Goal: Task Accomplishment & Management: Complete application form

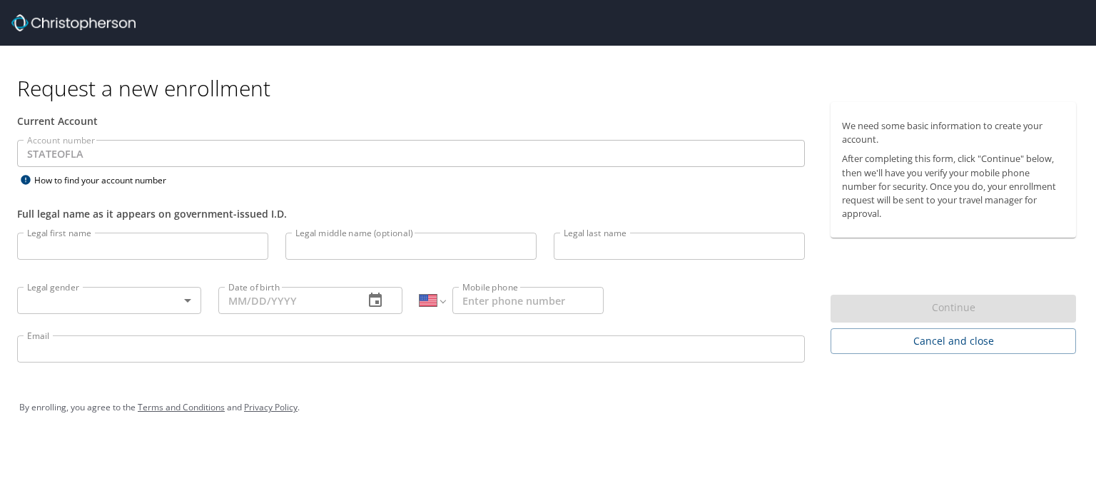
select select "US"
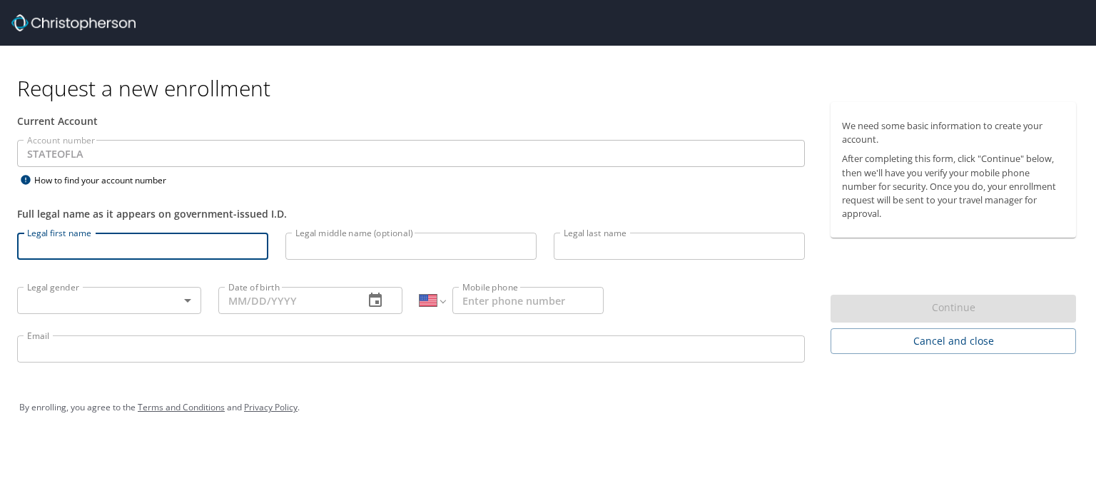
click at [141, 238] on input "Legal first name" at bounding box center [142, 246] width 251 height 27
type input "[PERSON_NAME]"
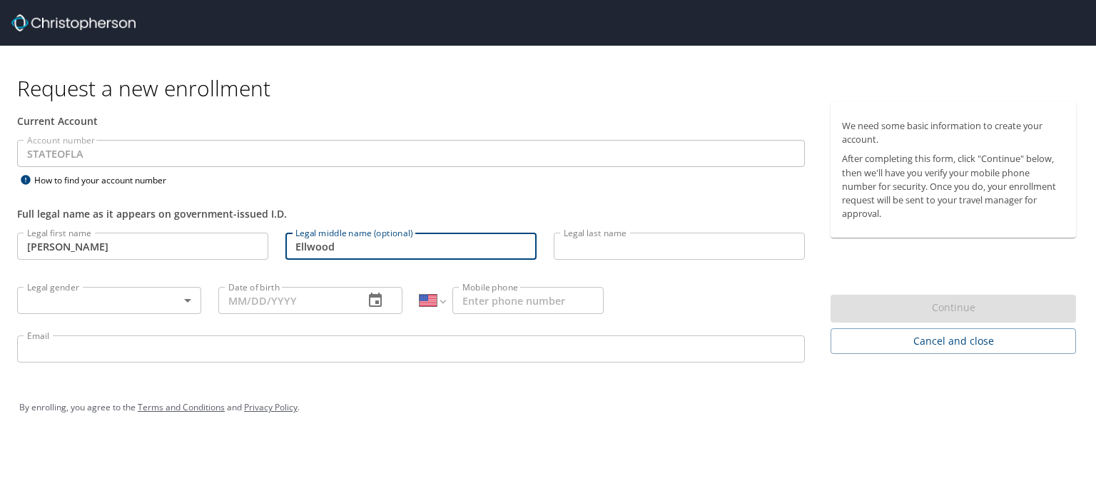
type input "Ellwood"
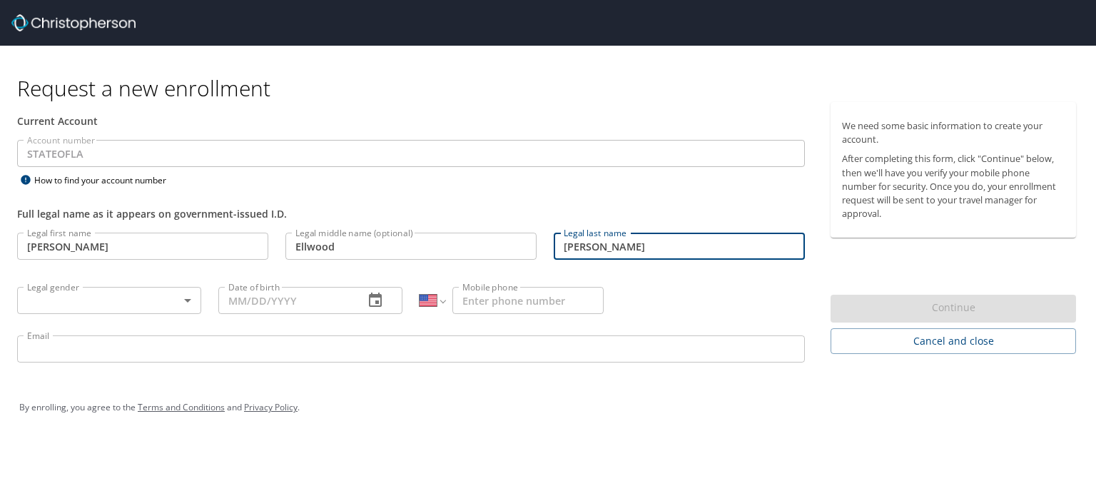
type input "[PERSON_NAME]"
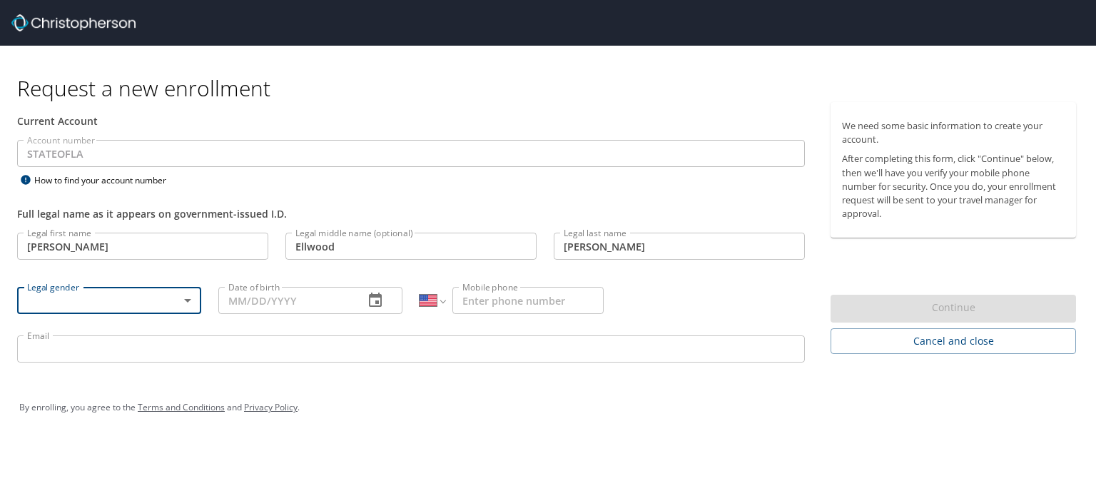
click at [189, 296] on body "Request a new enrollment Current Account Account number STATEOFLA Account numbe…" at bounding box center [548, 248] width 1096 height 496
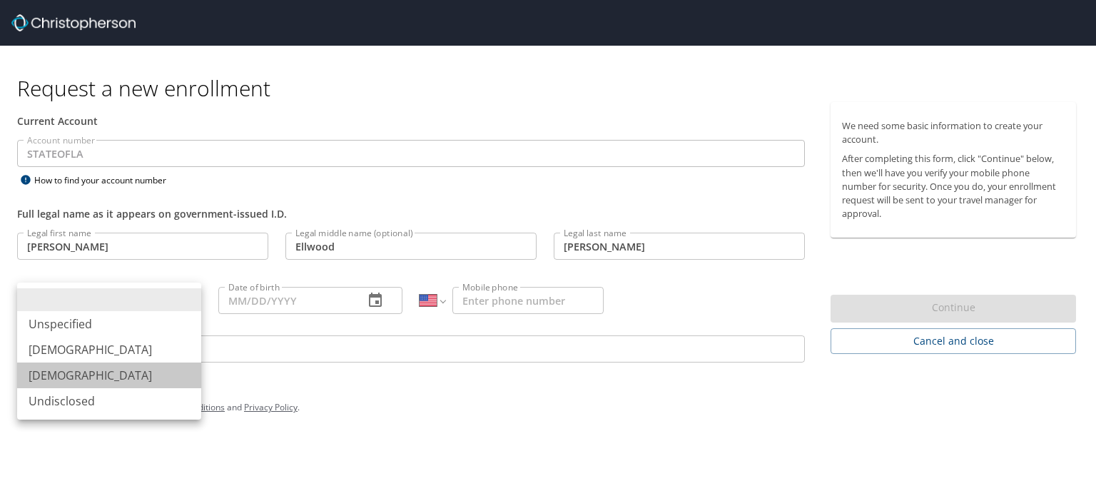
click at [147, 378] on li "[DEMOGRAPHIC_DATA]" at bounding box center [109, 376] width 184 height 26
type input "[DEMOGRAPHIC_DATA]"
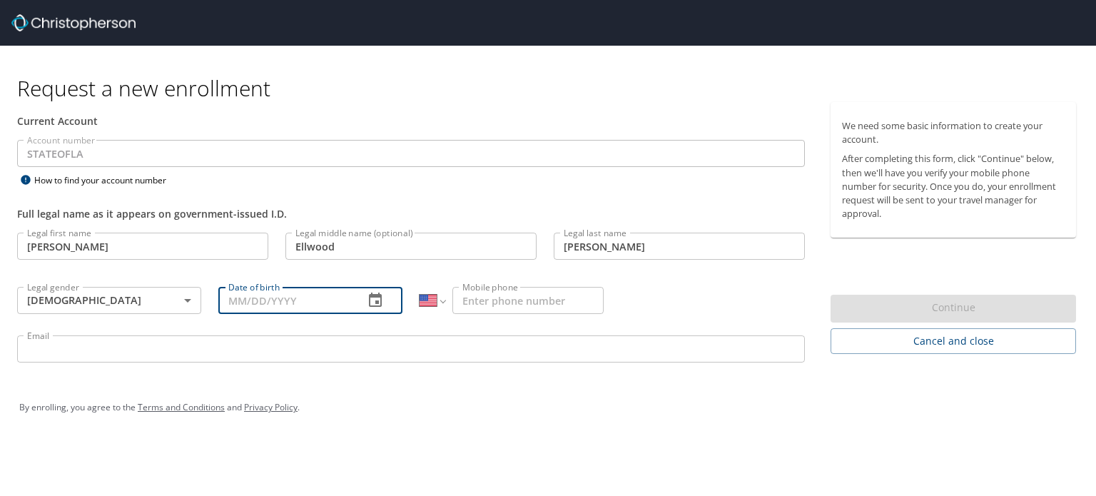
click at [283, 299] on input "Date of birth" at bounding box center [285, 300] width 134 height 27
type input "[DATE]"
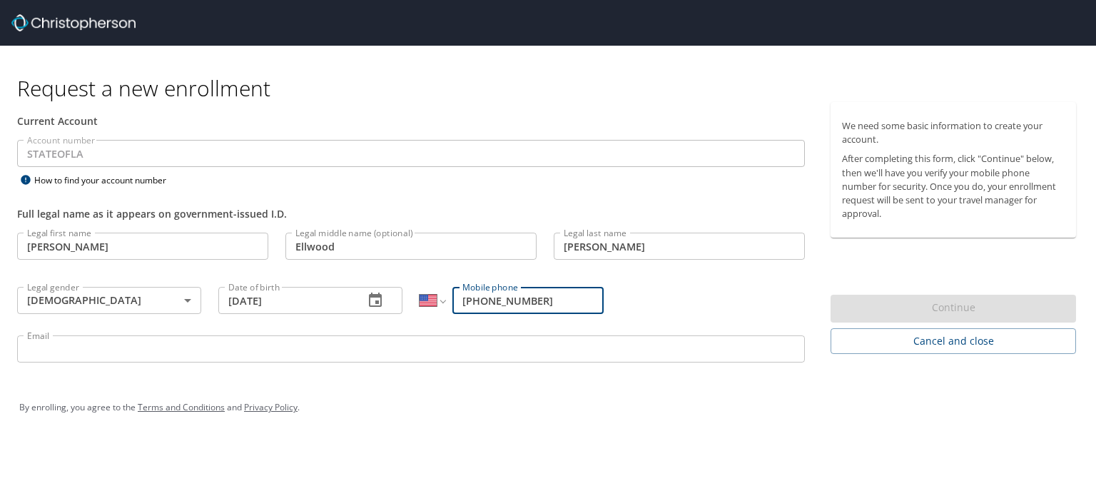
type input "[PHONE_NUMBER]"
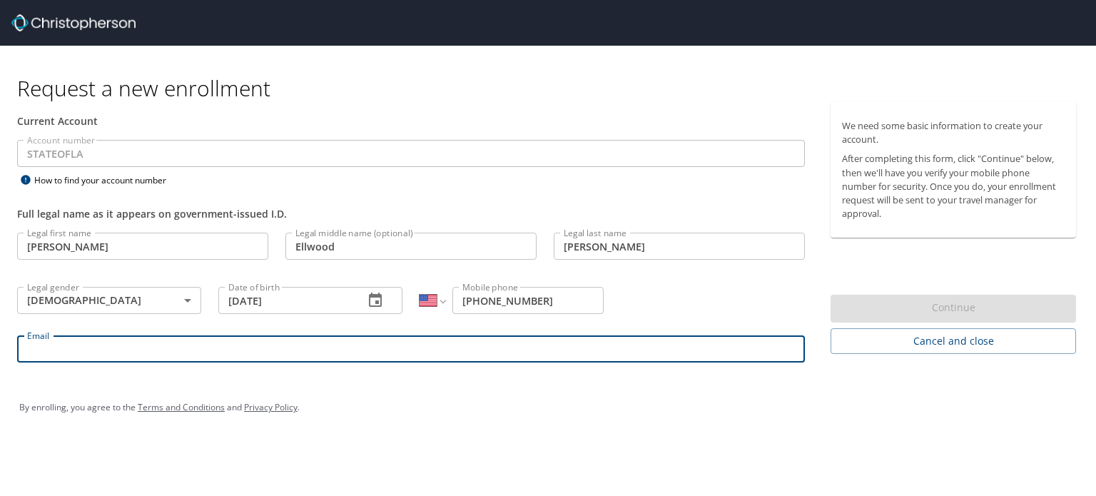
click at [125, 342] on input "Email" at bounding box center [411, 348] width 788 height 27
type input "[EMAIL_ADDRESS][DOMAIN_NAME][US_STATE]"
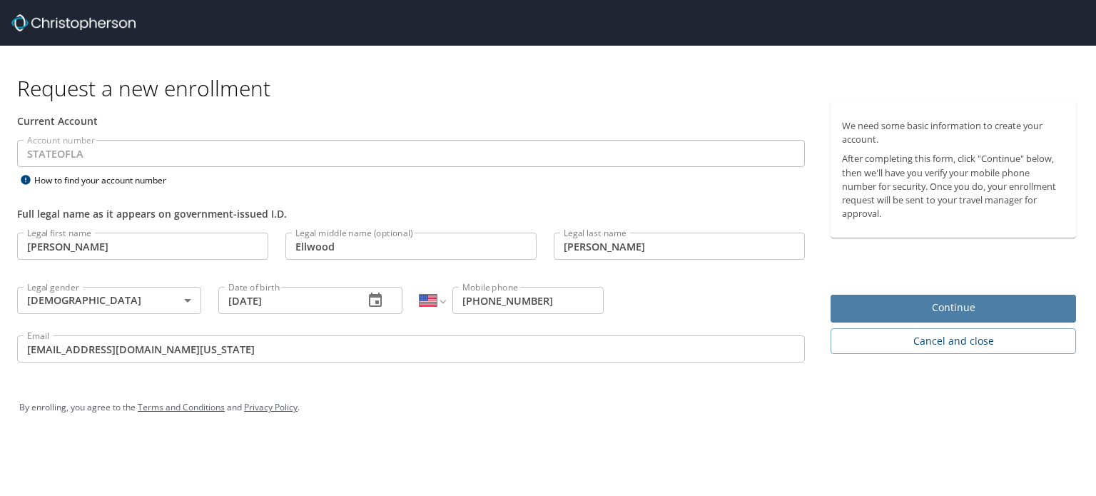
click at [931, 313] on span "Continue" at bounding box center [953, 308] width 223 height 18
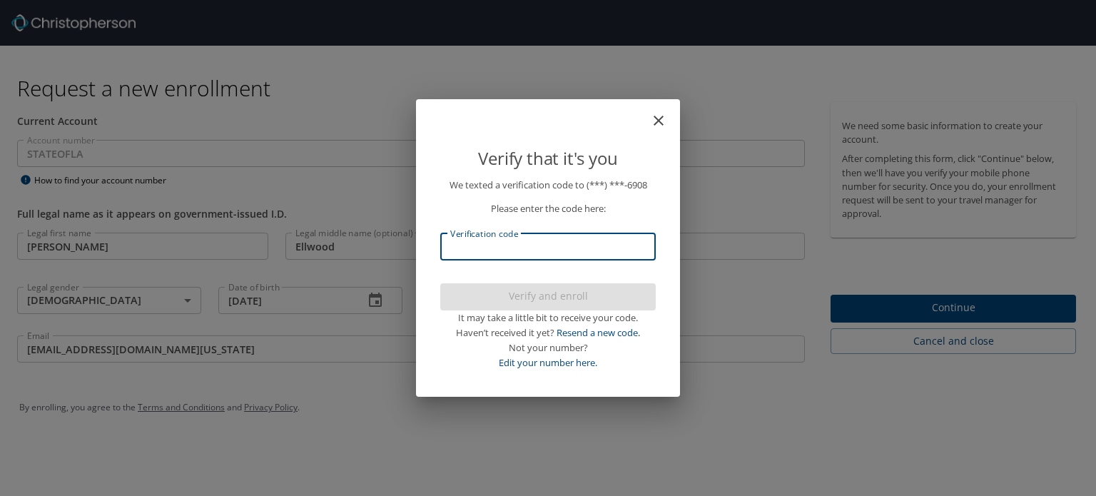
click at [477, 250] on input "Verification code" at bounding box center [548, 246] width 216 height 27
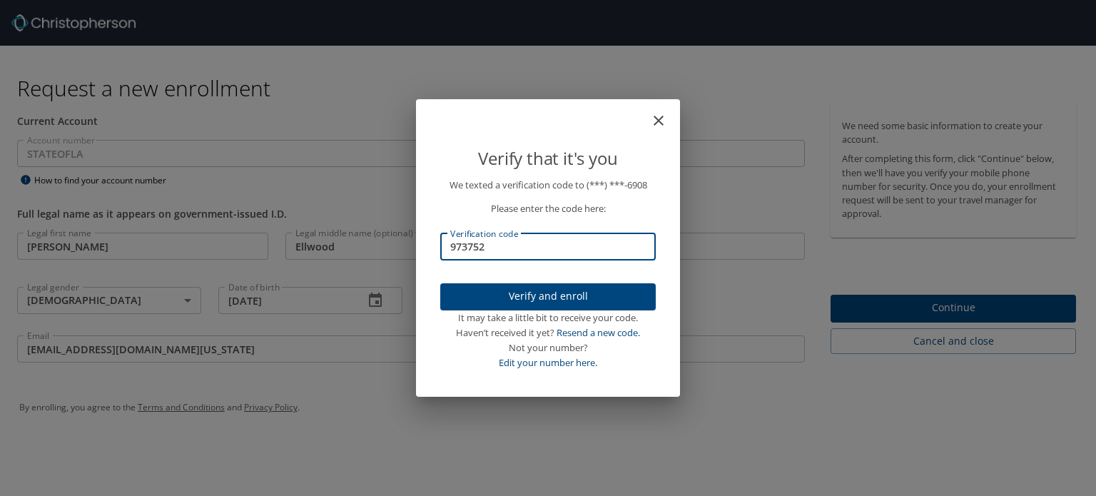
type input "973752"
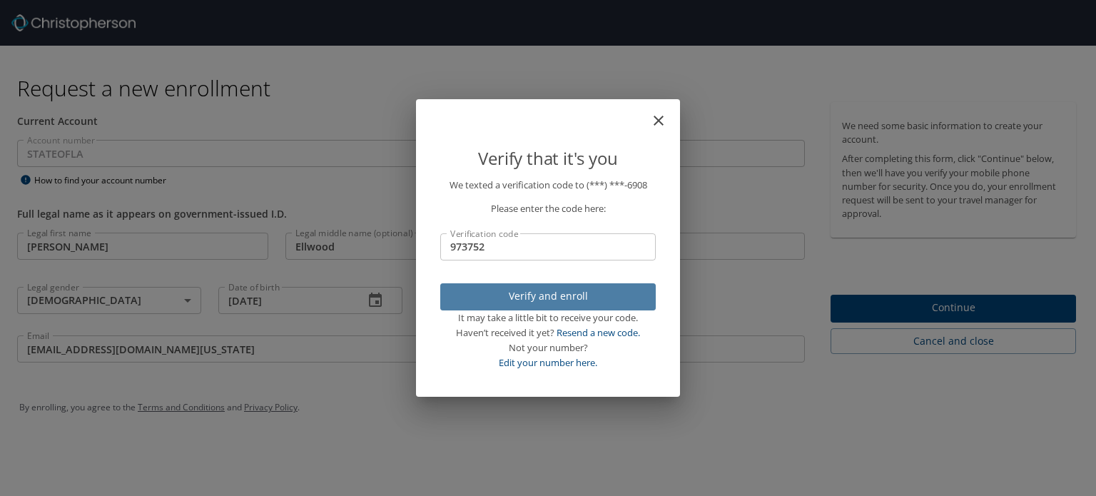
click at [540, 297] on span "Verify and enroll" at bounding box center [548, 297] width 193 height 18
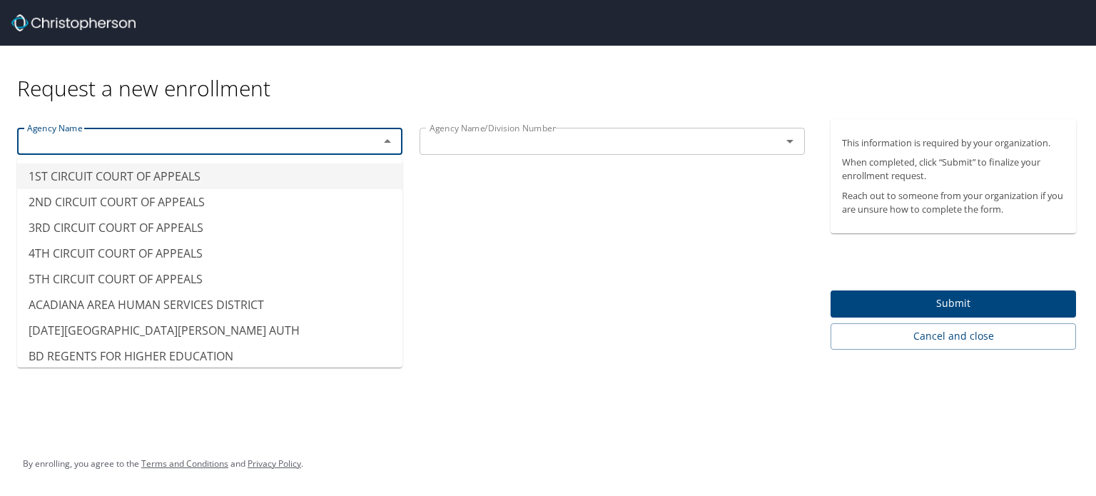
click at [179, 144] on input "text" at bounding box center [188, 141] width 335 height 19
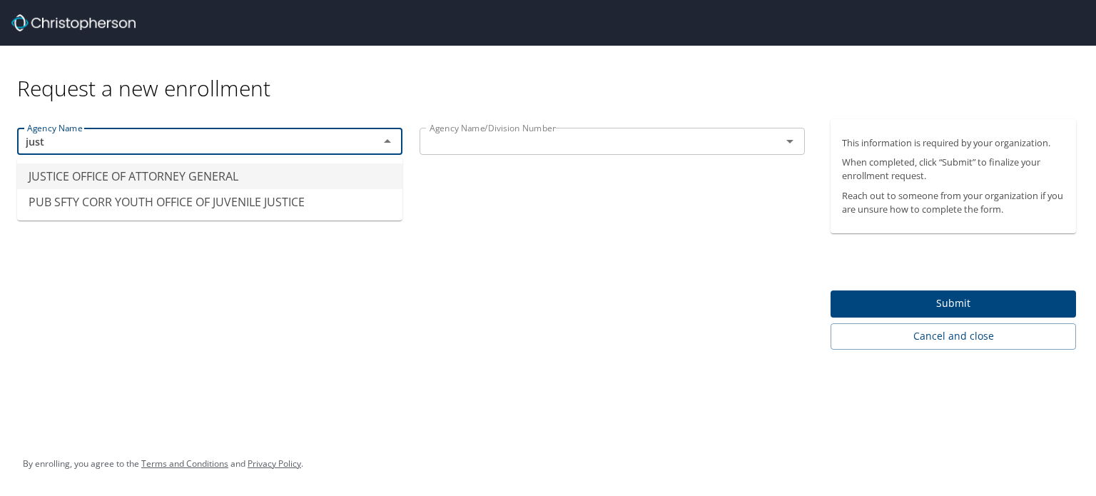
click at [178, 172] on li "JUSTICE OFFICE OF ATTORNEY GENERAL" at bounding box center [209, 176] width 385 height 26
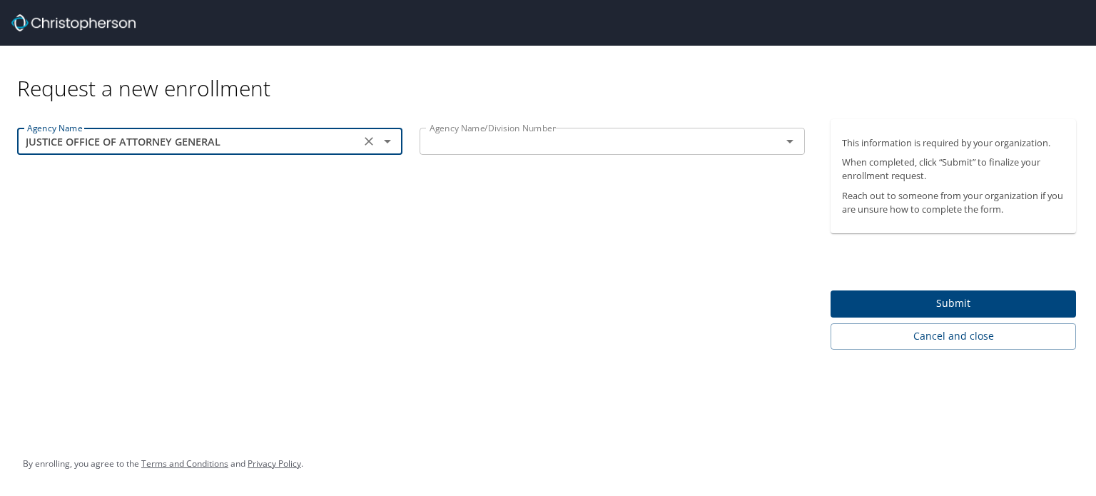
type input "JUSTICE OFFICE OF ATTORNEY GENERAL"
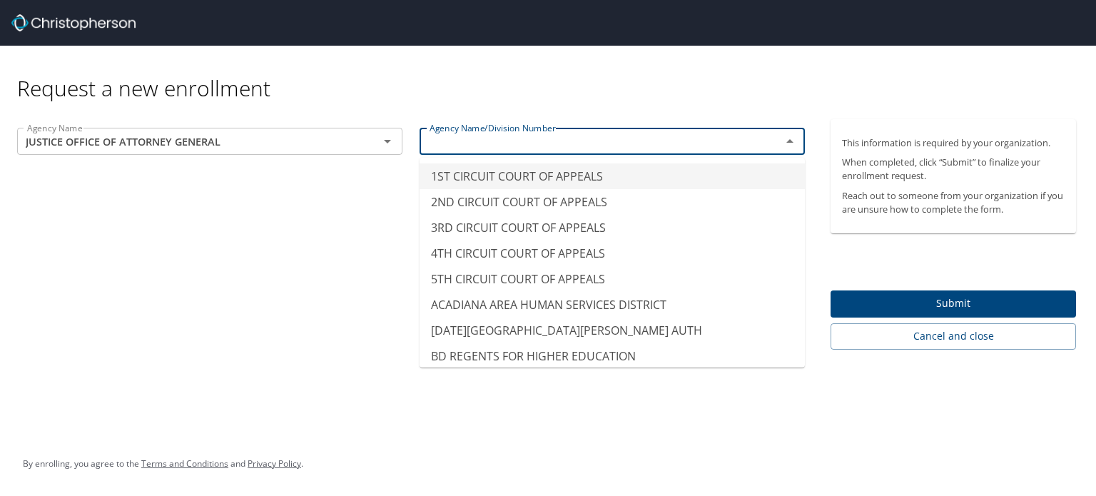
click at [548, 142] on input "text" at bounding box center [591, 141] width 335 height 19
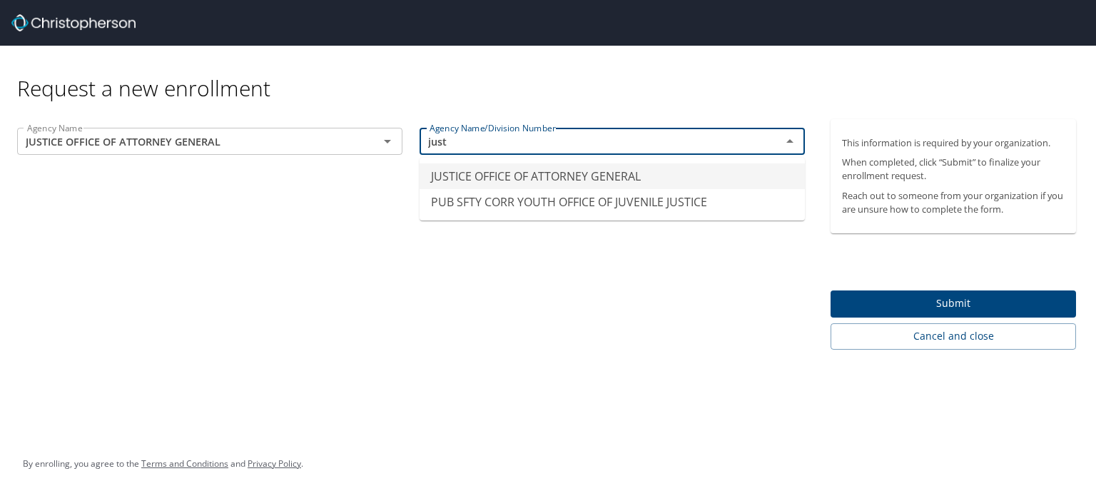
click at [540, 173] on li "JUSTICE OFFICE OF ATTORNEY GENERAL" at bounding box center [612, 176] width 385 height 26
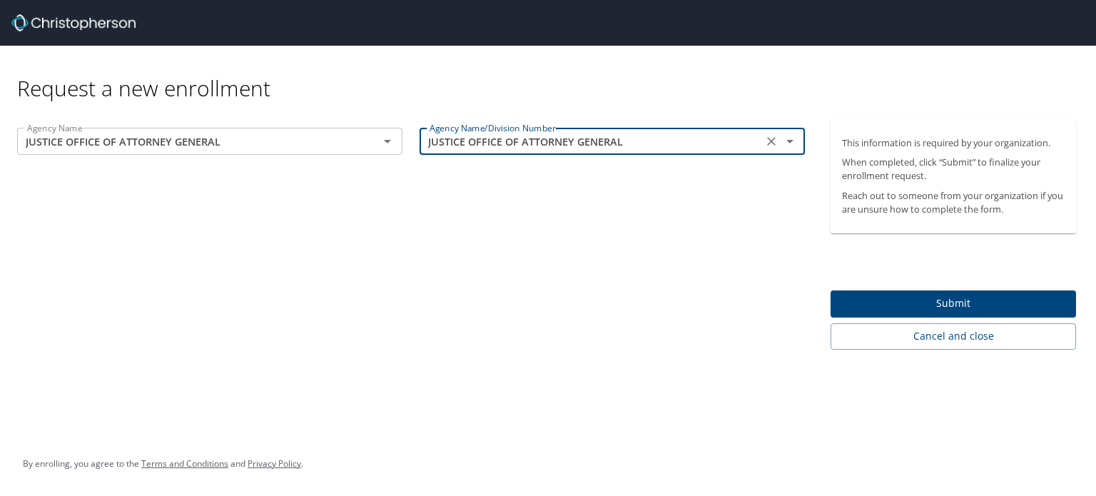
type input "JUSTICE OFFICE OF ATTORNEY GENERAL"
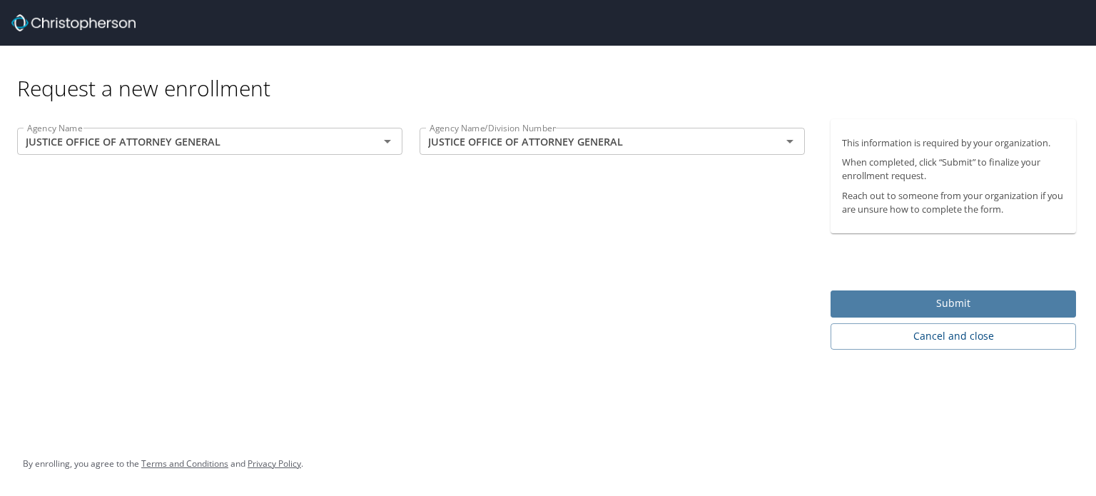
click at [921, 302] on span "Submit" at bounding box center [953, 304] width 223 height 18
